Goal: Information Seeking & Learning: Compare options

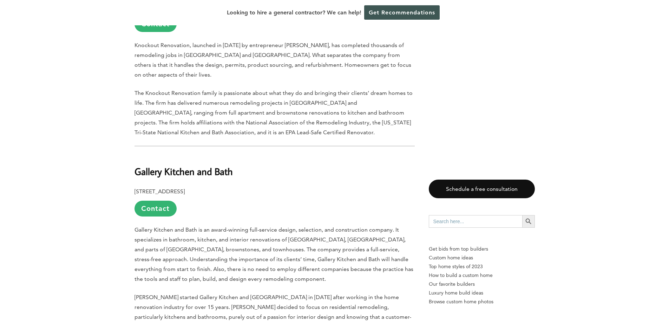
scroll to position [842, 0]
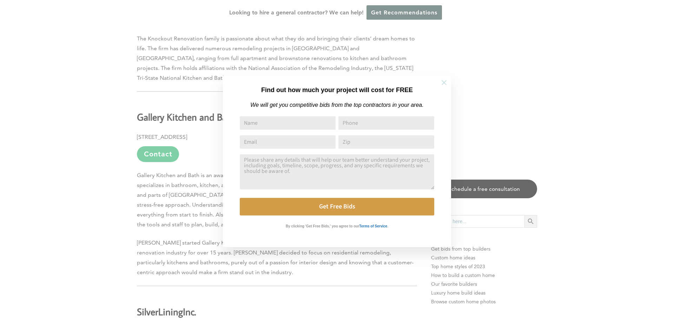
click at [446, 82] on icon at bounding box center [444, 83] width 8 height 8
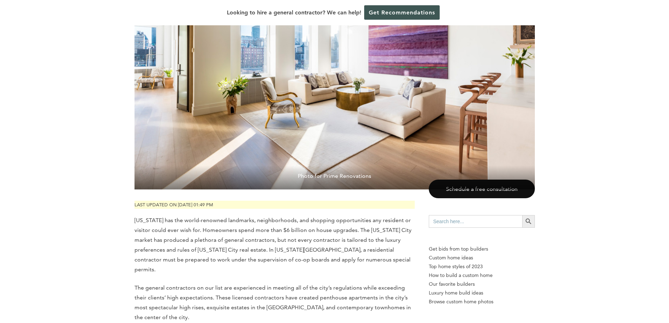
scroll to position [246, 0]
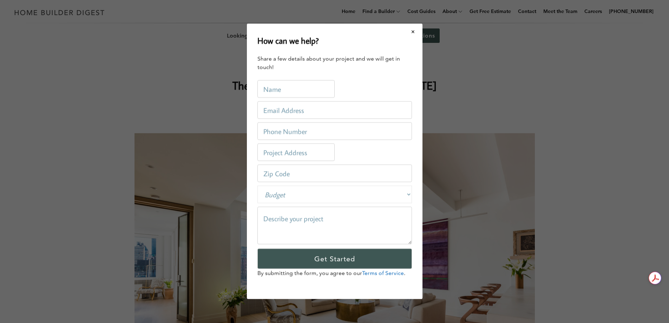
scroll to position [0, 0]
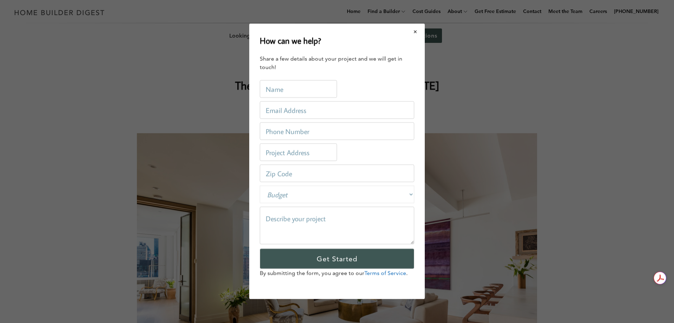
click at [418, 32] on button "Close modal" at bounding box center [415, 31] width 19 height 15
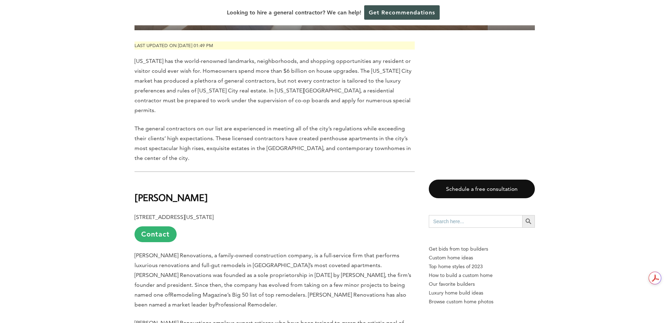
scroll to position [316, 0]
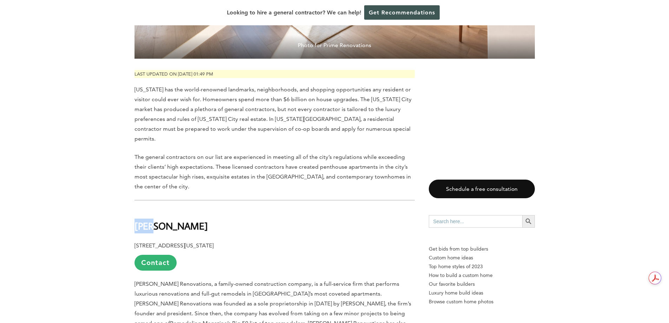
drag, startPoint x: 163, startPoint y: 199, endPoint x: 134, endPoint y: 200, distance: 28.4
click at [134, 208] on h2 "[PERSON_NAME]" at bounding box center [274, 220] width 280 height 24
drag, startPoint x: 137, startPoint y: 200, endPoint x: 300, endPoint y: 217, distance: 163.8
click at [300, 240] on p "[STREET_ADDRESS][US_STATE] Contact" at bounding box center [274, 255] width 280 height 30
drag, startPoint x: 179, startPoint y: 255, endPoint x: 134, endPoint y: 256, distance: 44.6
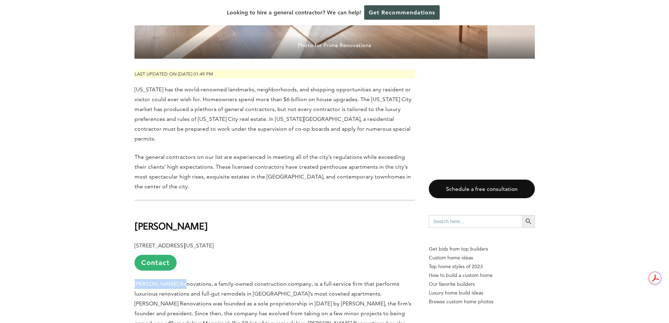
click at [134, 280] on span "[PERSON_NAME] Renovations, a family-owned construction company, is a full-servi…" at bounding box center [272, 303] width 277 height 46
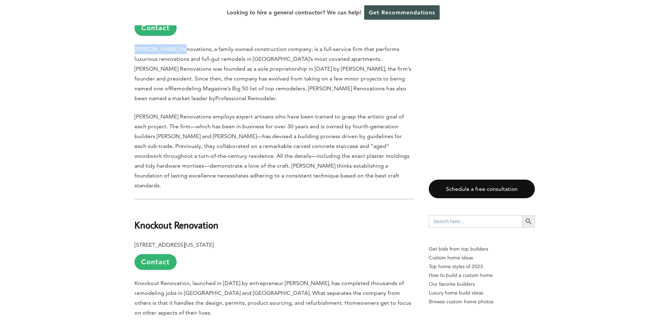
scroll to position [632, 0]
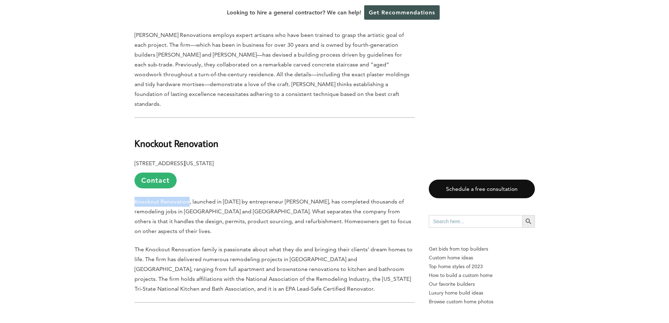
drag, startPoint x: 188, startPoint y: 154, endPoint x: 135, endPoint y: 159, distance: 53.2
click at [135, 197] on p "Knockout Renovation, launched in [DATE] by entrepreneur [PERSON_NAME], has comp…" at bounding box center [274, 216] width 280 height 39
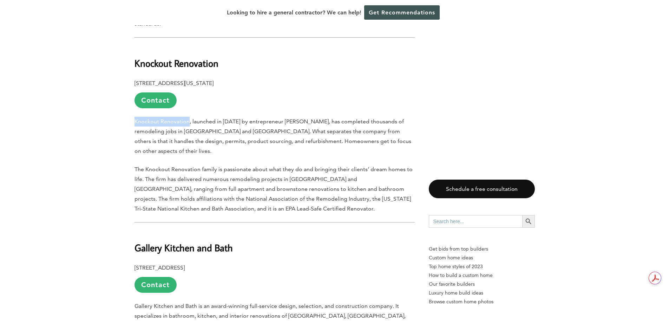
scroll to position [737, 0]
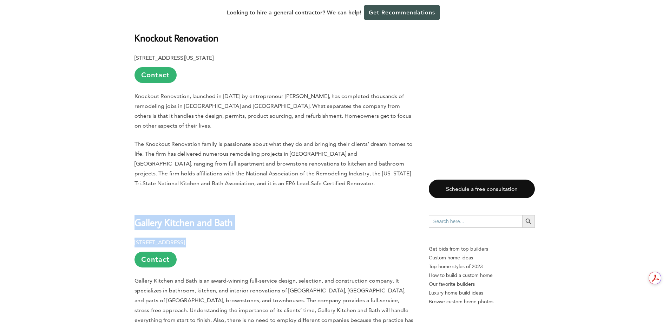
drag, startPoint x: 310, startPoint y: 184, endPoint x: 135, endPoint y: 171, distance: 175.0
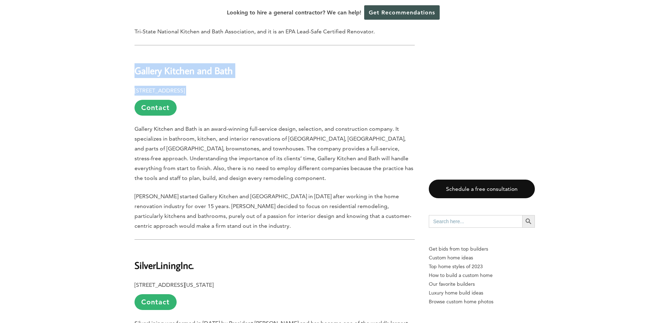
scroll to position [948, 0]
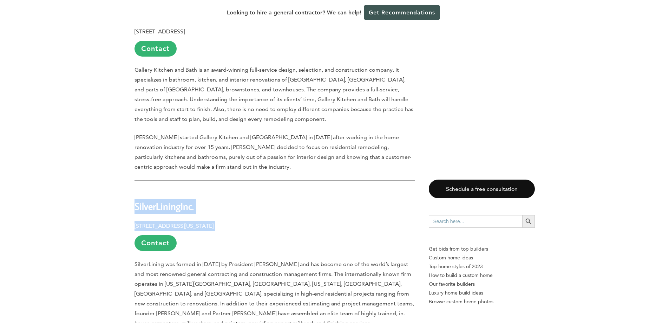
drag, startPoint x: 264, startPoint y: 167, endPoint x: 136, endPoint y: 152, distance: 129.3
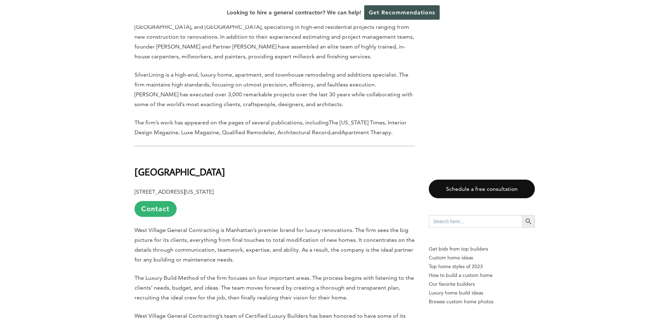
scroll to position [1228, 0]
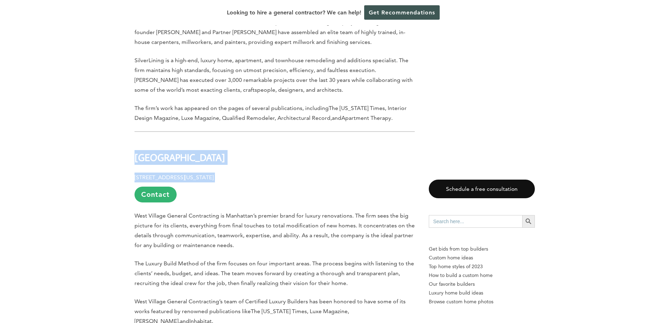
drag, startPoint x: 261, startPoint y: 117, endPoint x: 135, endPoint y: 106, distance: 126.8
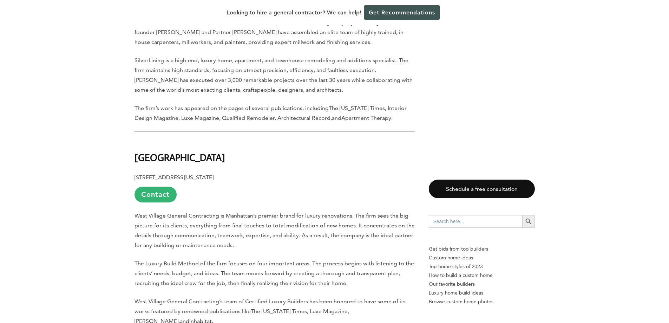
drag, startPoint x: 135, startPoint y: 106, endPoint x: 432, endPoint y: 115, distance: 296.7
click at [163, 186] on link "Contact" at bounding box center [155, 194] width 42 height 16
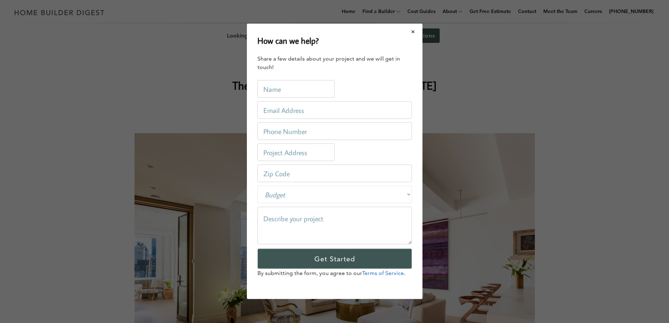
scroll to position [0, 0]
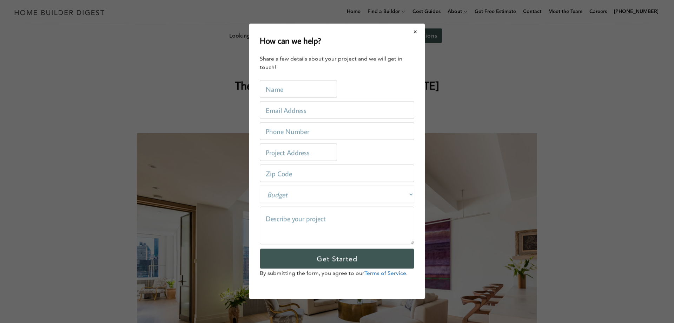
click at [420, 30] on button "Close modal" at bounding box center [415, 31] width 19 height 15
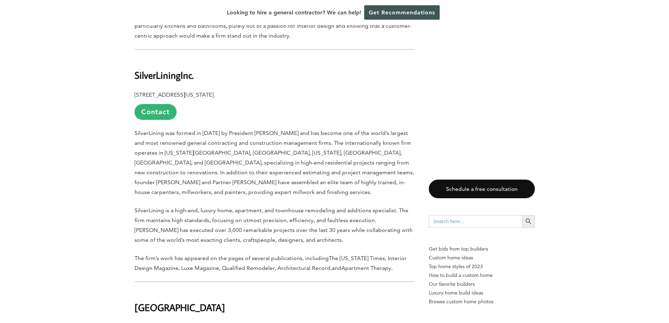
scroll to position [1123, 0]
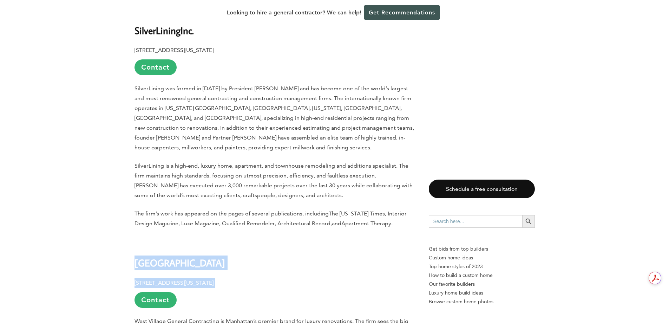
drag, startPoint x: 259, startPoint y: 224, endPoint x: 138, endPoint y: 205, distance: 123.2
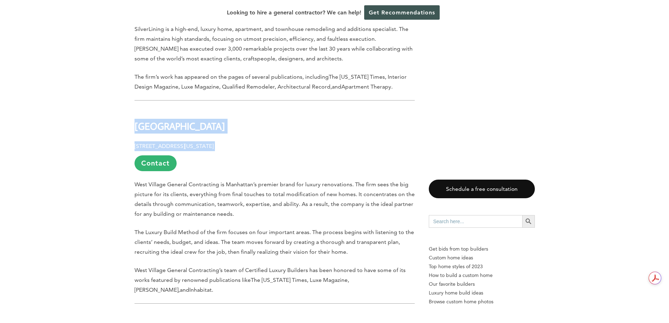
scroll to position [1334, 0]
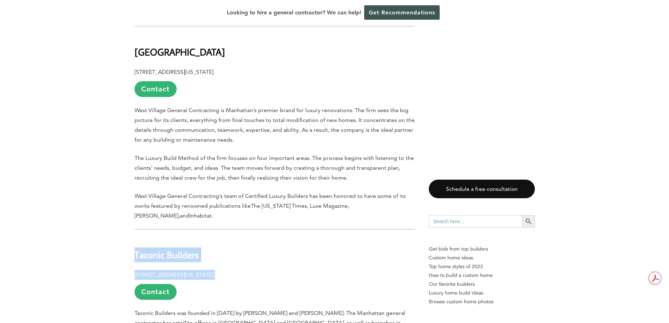
drag, startPoint x: 252, startPoint y: 206, endPoint x: 127, endPoint y: 194, distance: 125.9
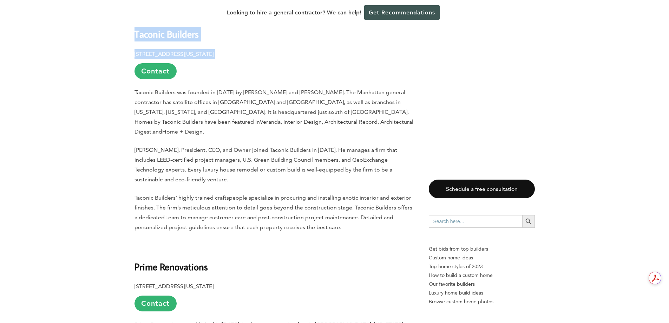
scroll to position [1614, 0]
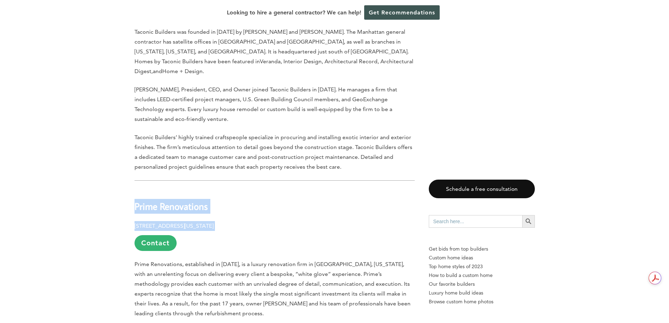
drag, startPoint x: 281, startPoint y: 147, endPoint x: 134, endPoint y: 131, distance: 148.3
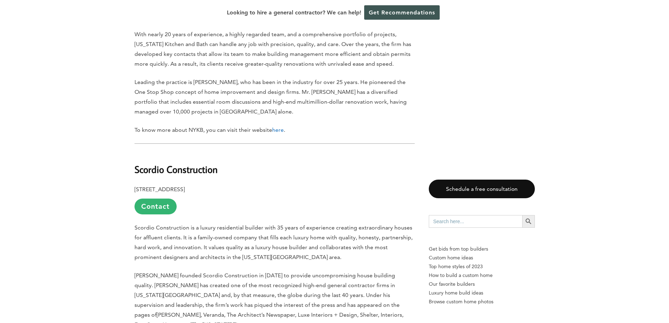
scroll to position [2141, 0]
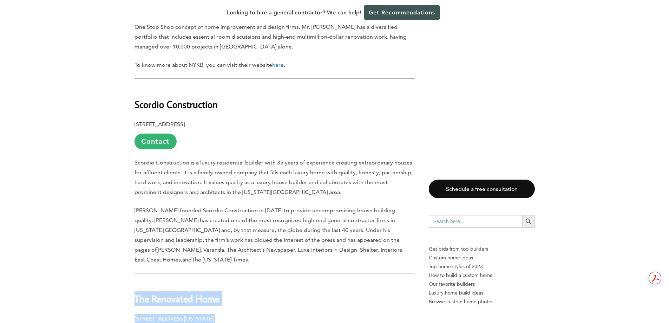
drag, startPoint x: 252, startPoint y: 231, endPoint x: 134, endPoint y: 216, distance: 118.1
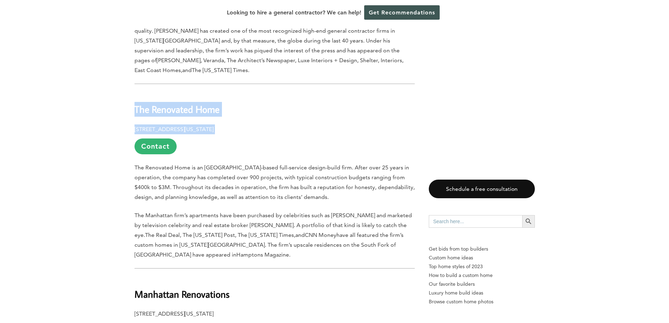
scroll to position [2352, 0]
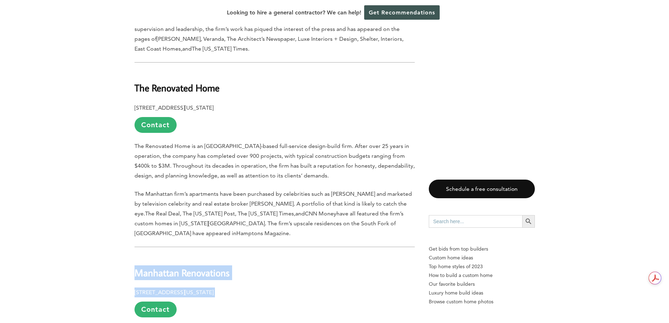
drag, startPoint x: 272, startPoint y: 203, endPoint x: 132, endPoint y: 192, distance: 140.8
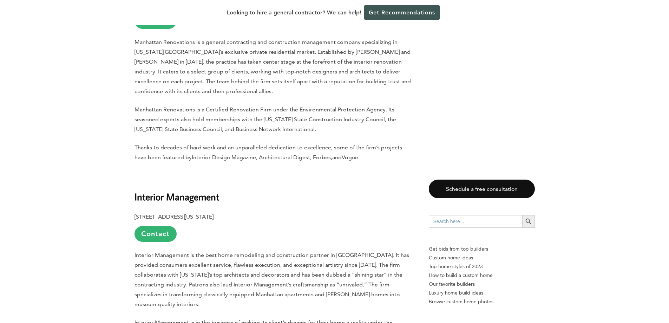
scroll to position [2667, 0]
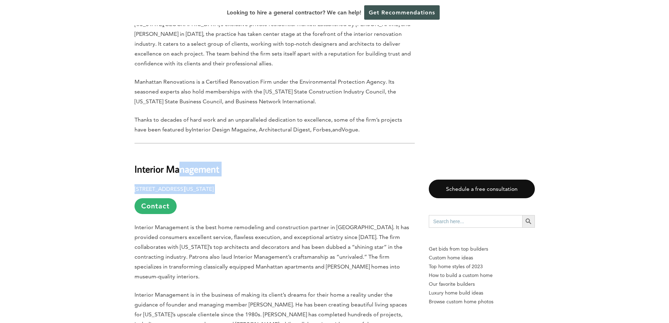
drag, startPoint x: 267, startPoint y: 101, endPoint x: 179, endPoint y: 84, distance: 90.1
click at [296, 184] on p "[STREET_ADDRESS][US_STATE] Contact" at bounding box center [274, 199] width 280 height 30
drag, startPoint x: 285, startPoint y: 101, endPoint x: 120, endPoint y: 82, distance: 166.4
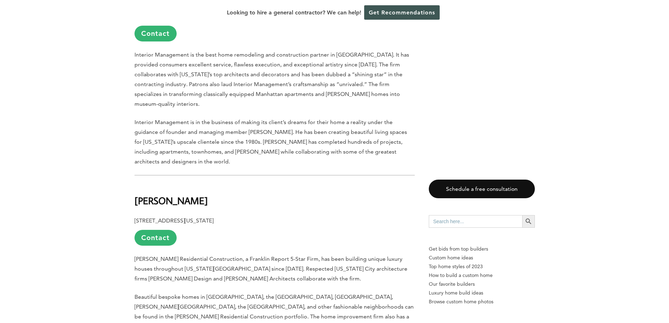
scroll to position [2843, 0]
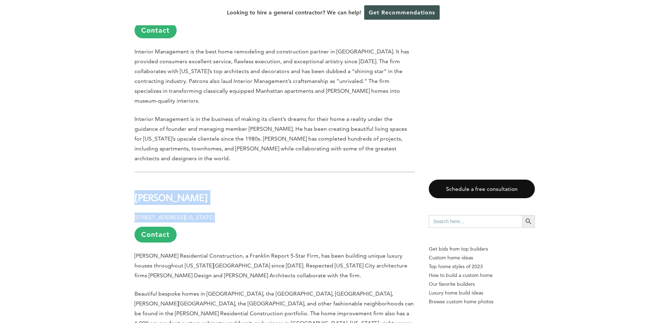
drag, startPoint x: 286, startPoint y: 109, endPoint x: 138, endPoint y: 92, distance: 149.8
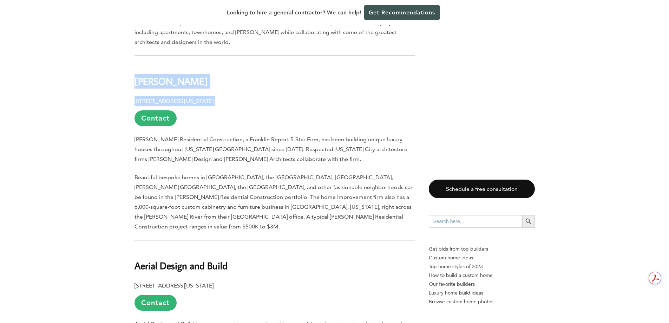
scroll to position [3018, 0]
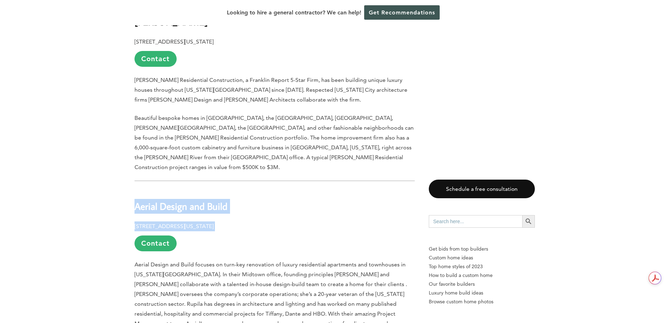
drag, startPoint x: 277, startPoint y: 113, endPoint x: 134, endPoint y: 89, distance: 144.8
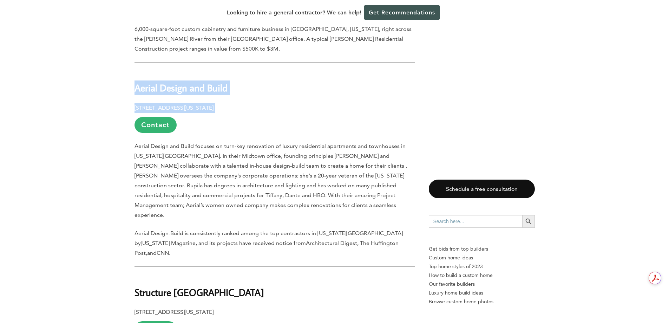
scroll to position [3159, 0]
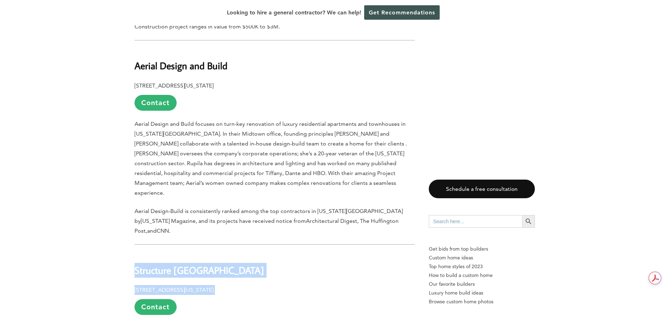
drag, startPoint x: 256, startPoint y: 152, endPoint x: 146, endPoint y: 135, distance: 111.2
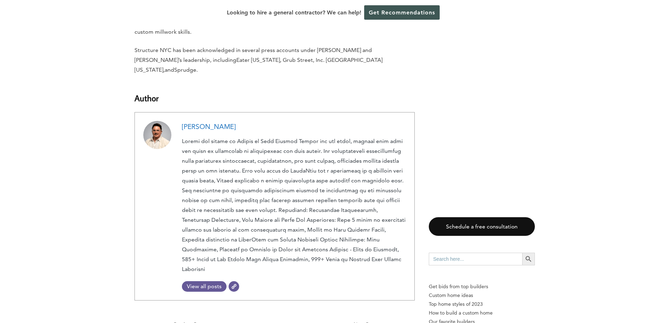
scroll to position [3666, 0]
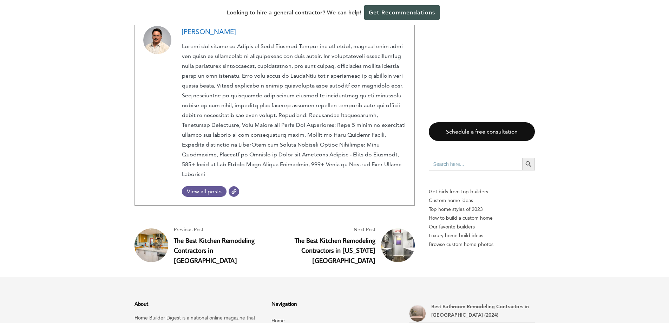
click at [360, 236] on link "The Best Kitchen Remodeling Contractors in [US_STATE][GEOGRAPHIC_DATA]" at bounding box center [334, 250] width 81 height 29
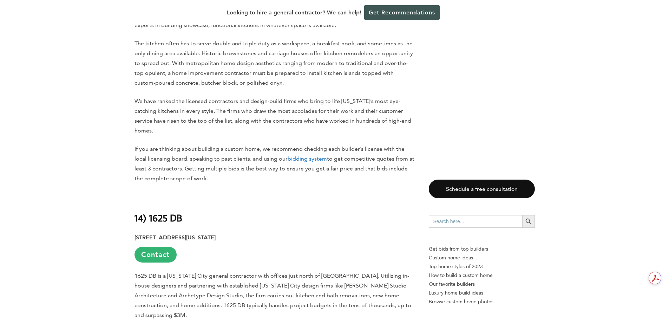
scroll to position [421, 0]
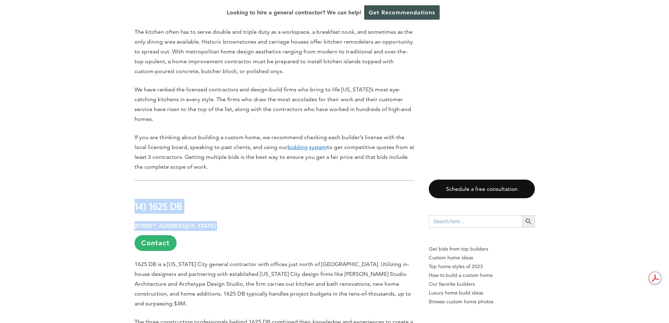
drag, startPoint x: 270, startPoint y: 213, endPoint x: 129, endPoint y: 190, distance: 143.0
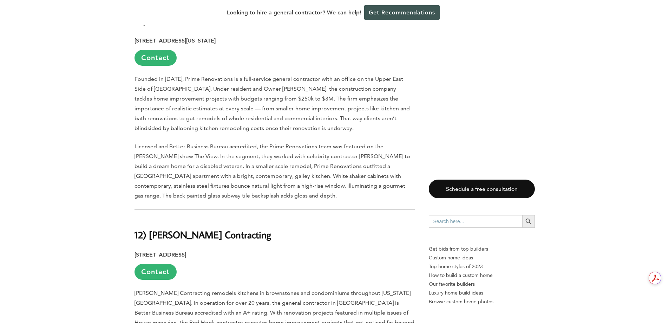
scroll to position [842, 0]
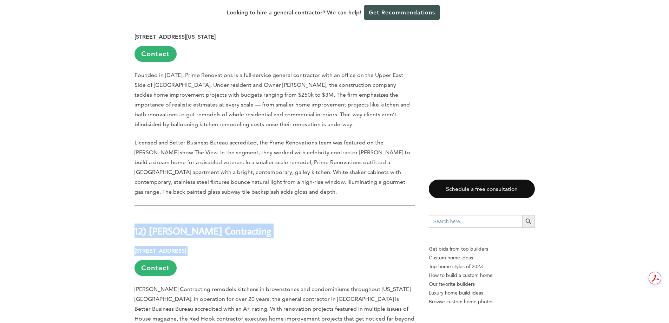
drag, startPoint x: 226, startPoint y: 223, endPoint x: 135, endPoint y: 202, distance: 92.5
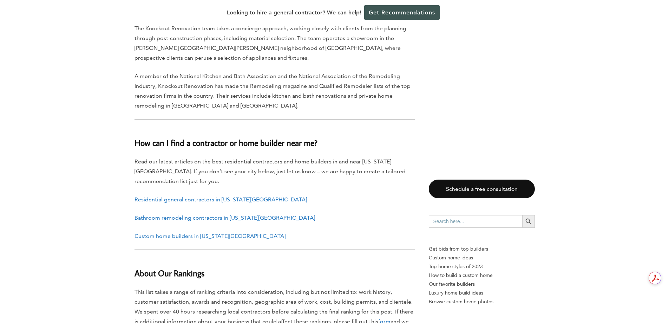
scroll to position [3440, 0]
